Goal: Use online tool/utility: Utilize a website feature to perform a specific function

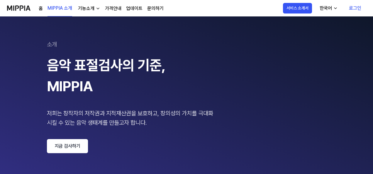
click at [353, 8] on link "로그인" at bounding box center [355, 8] width 22 height 16
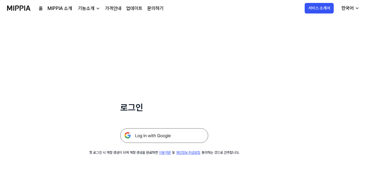
click at [166, 135] on img at bounding box center [164, 135] width 88 height 15
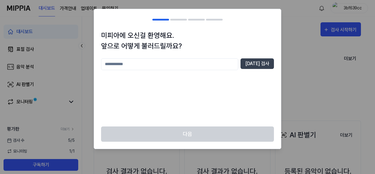
click at [300, 79] on div at bounding box center [187, 87] width 375 height 174
click at [296, 16] on div at bounding box center [187, 87] width 375 height 174
click at [110, 62] on input "text" at bounding box center [169, 64] width 137 height 12
type input "*"
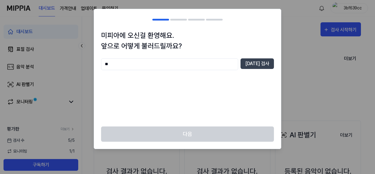
type input "*"
type input "**"
click at [262, 64] on button "[DATE] 검사" at bounding box center [257, 63] width 33 height 11
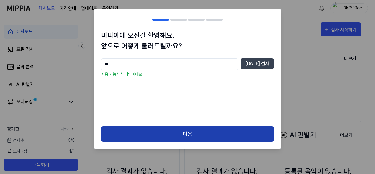
click at [200, 137] on button "다음" at bounding box center [187, 134] width 173 height 16
click at [190, 134] on button "다음" at bounding box center [187, 134] width 173 height 16
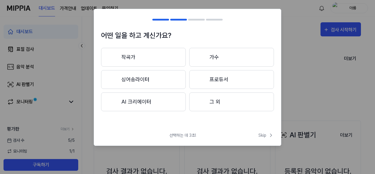
click at [230, 105] on button "그 외" at bounding box center [231, 101] width 85 height 19
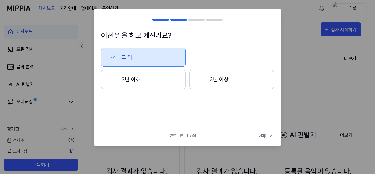
click at [263, 137] on span "Skip" at bounding box center [267, 135] width 16 height 6
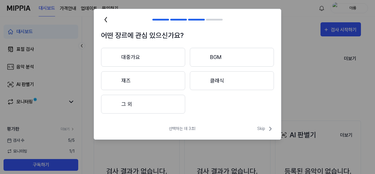
click at [127, 87] on button "재즈" at bounding box center [143, 80] width 84 height 19
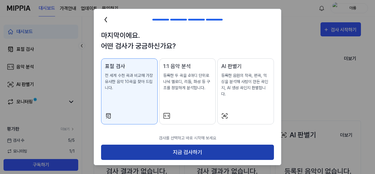
click at [192, 146] on button "지금 검사하기" at bounding box center [187, 153] width 173 height 16
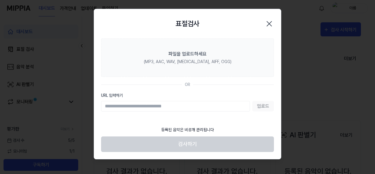
click at [269, 22] on icon "button" at bounding box center [269, 23] width 9 height 9
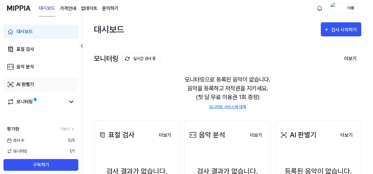
click at [36, 85] on link "AI 판별기" at bounding box center [41, 84] width 75 height 14
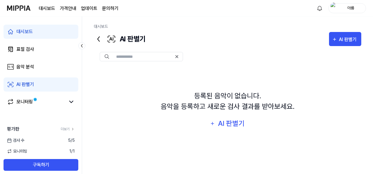
click at [36, 85] on link "AI 판별기" at bounding box center [41, 84] width 75 height 14
click at [237, 123] on div "AI 판별기" at bounding box center [231, 123] width 28 height 11
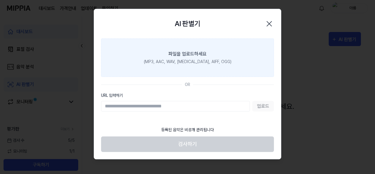
click at [193, 57] on label "파일을 업로드하세요 (MP3, AAC, WAV, FLAC, AIFF, OGG)" at bounding box center [187, 57] width 173 height 38
click at [0, 0] on input "파일을 업로드하세요 (MP3, AAC, WAV, FLAC, AIFF, OGG)" at bounding box center [0, 0] width 0 height 0
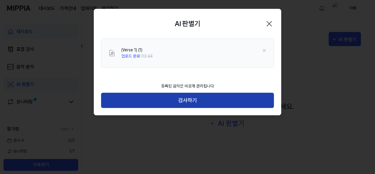
click at [201, 99] on button "검사하기" at bounding box center [187, 101] width 173 height 16
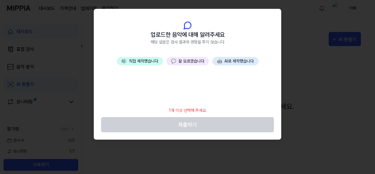
click at [233, 60] on button "🤖 AI로 제작했습니다" at bounding box center [236, 61] width 46 height 9
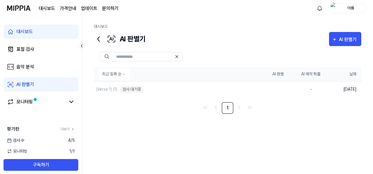
click at [176, 74] on th "최근 등록 순" at bounding box center [178, 74] width 168 height 14
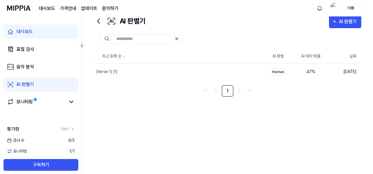
click at [116, 40] on input "text" at bounding box center [144, 38] width 56 height 5
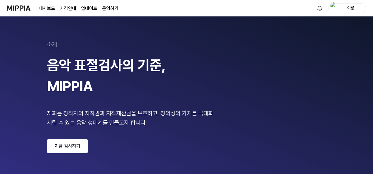
click at [64, 147] on link "지금 검사하기" at bounding box center [67, 146] width 41 height 14
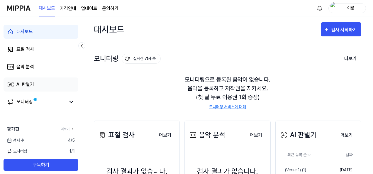
click at [19, 82] on div "AI 판별기" at bounding box center [25, 84] width 18 height 7
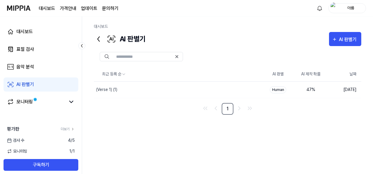
click at [127, 58] on input "text" at bounding box center [144, 56] width 56 height 5
click at [106, 57] on img at bounding box center [107, 56] width 4 height 5
click at [26, 64] on div "음악 분석" at bounding box center [25, 66] width 18 height 7
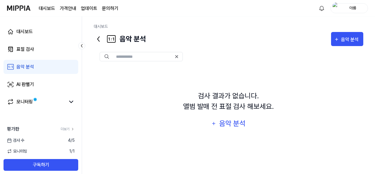
click at [132, 56] on input "text" at bounding box center [144, 56] width 56 height 5
drag, startPoint x: 189, startPoint y: 0, endPoint x: 29, endPoint y: 48, distance: 166.9
click at [29, 48] on div "표절 검사" at bounding box center [25, 49] width 18 height 7
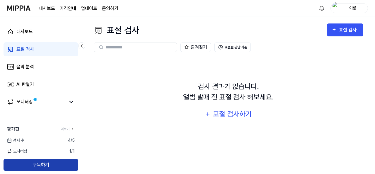
click at [27, 166] on button "구독하기" at bounding box center [41, 165] width 75 height 12
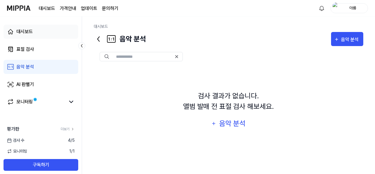
click at [26, 30] on div "대시보드" at bounding box center [24, 31] width 16 height 7
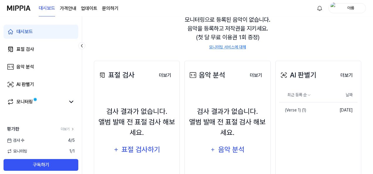
scroll to position [80, 0]
